Goal: Transaction & Acquisition: Purchase product/service

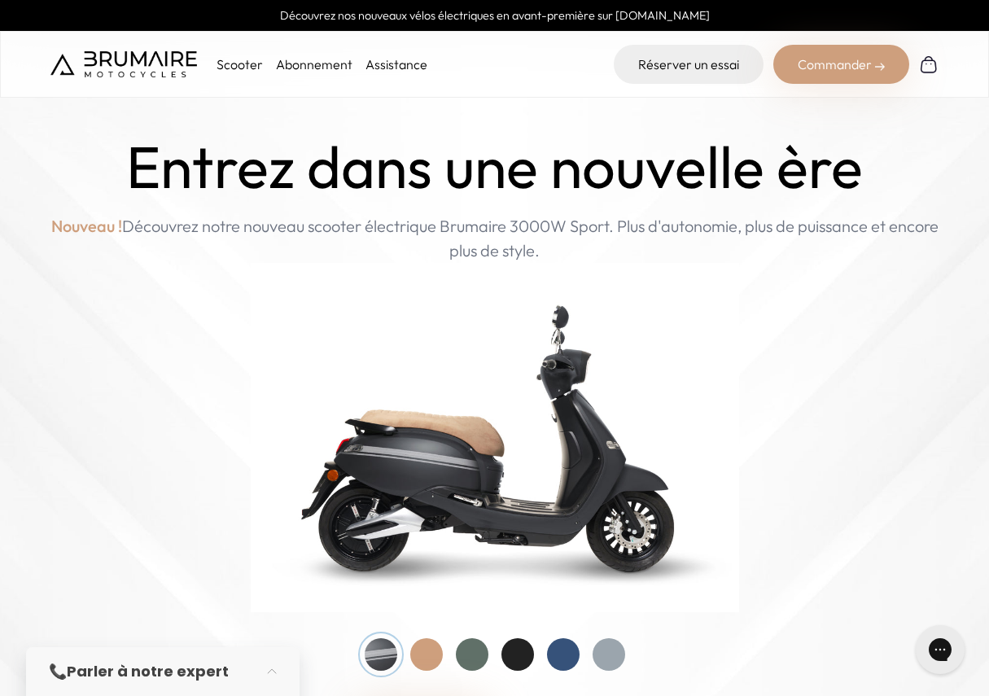
click at [542, 232] on p "Nouveau ! Découvrez notre nouveau scooter électrique Brumaire 3000W Sport. Plus…" at bounding box center [494, 238] width 895 height 49
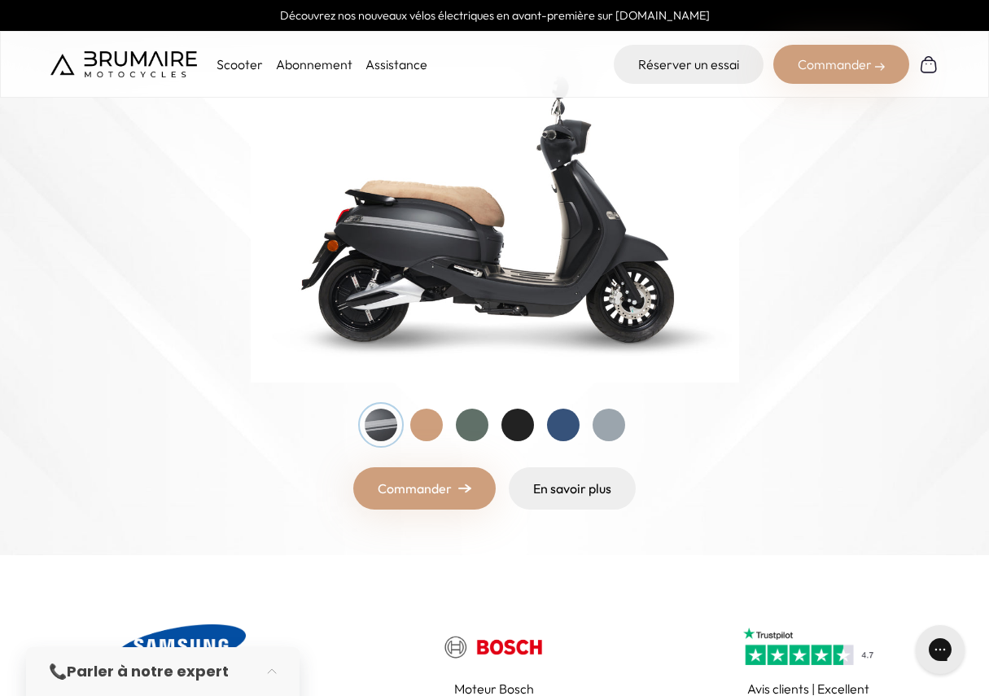
scroll to position [224, 0]
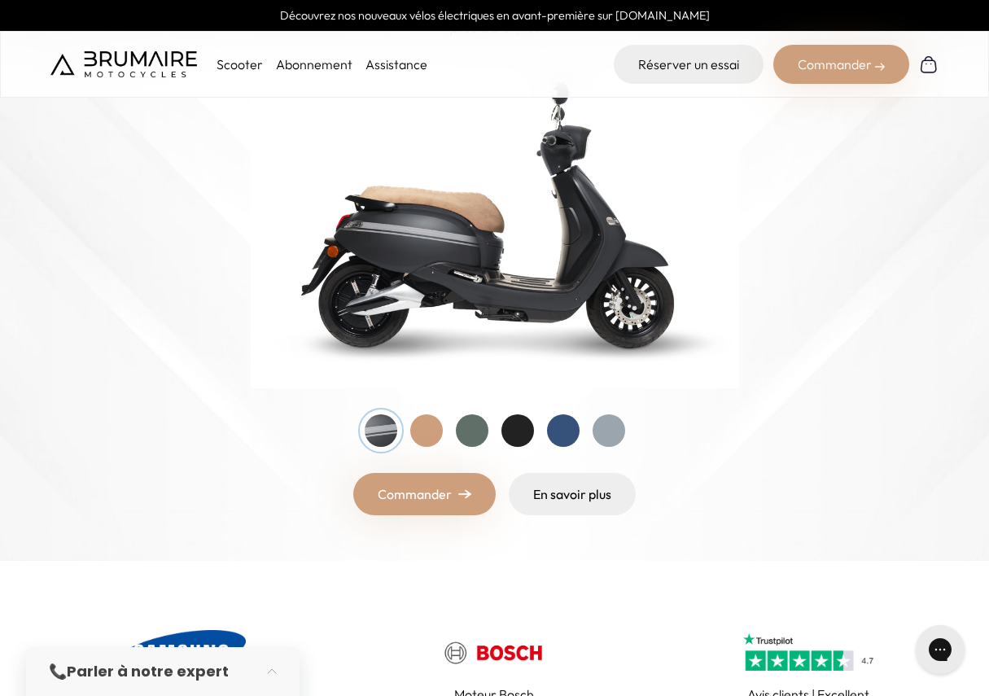
click at [446, 510] on link "Commander" at bounding box center [424, 494] width 142 height 42
